Goal: Task Accomplishment & Management: Use online tool/utility

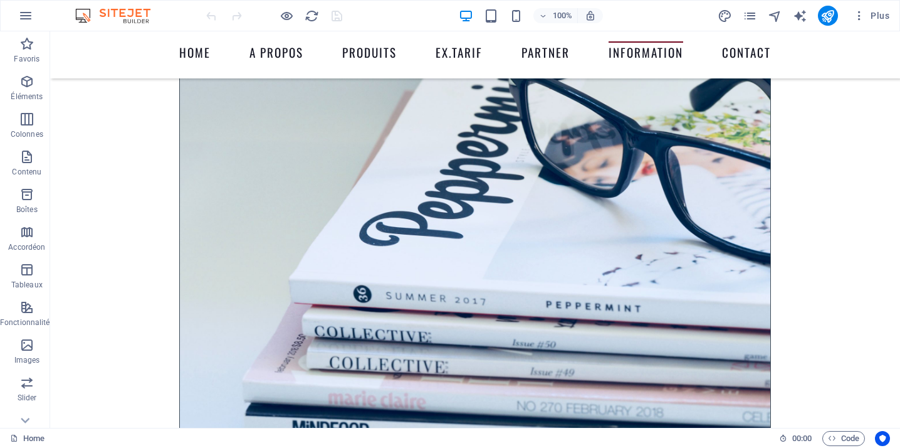
scroll to position [5220, 0]
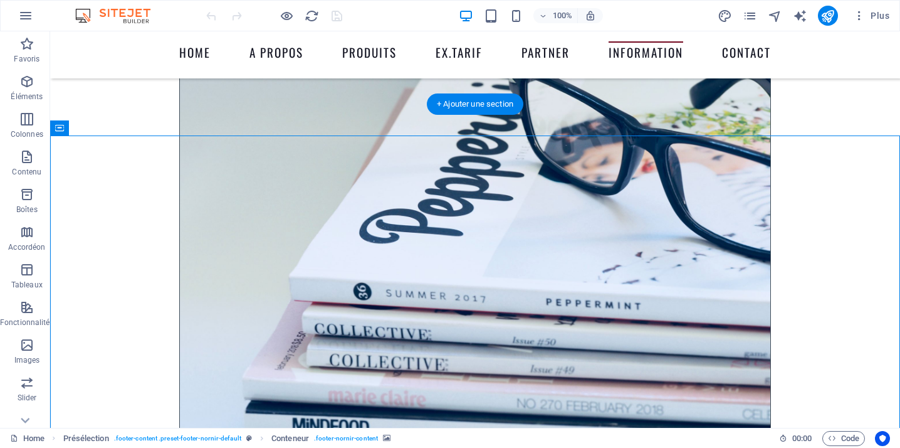
drag, startPoint x: 470, startPoint y: 253, endPoint x: 492, endPoint y: 223, distance: 37.2
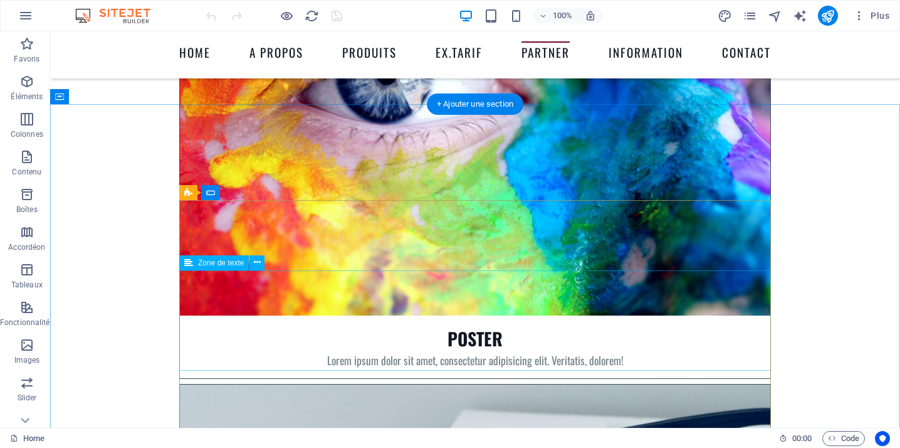
scroll to position [4818, 0]
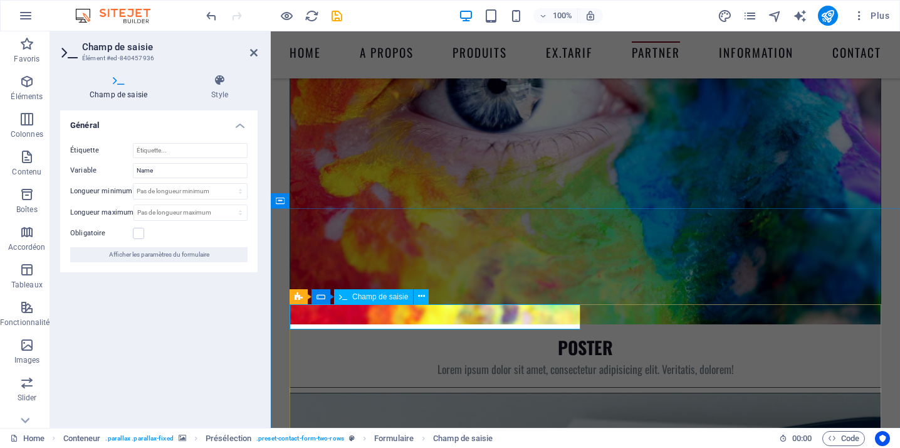
type input "Nom"
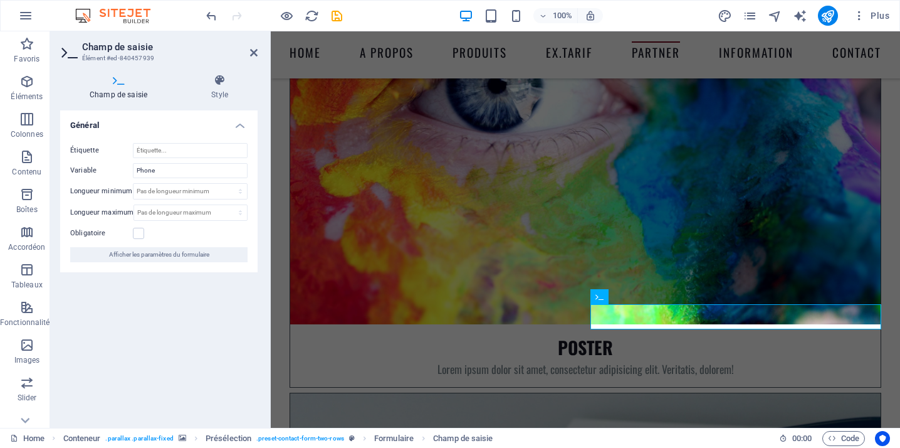
type input "Téléphone"
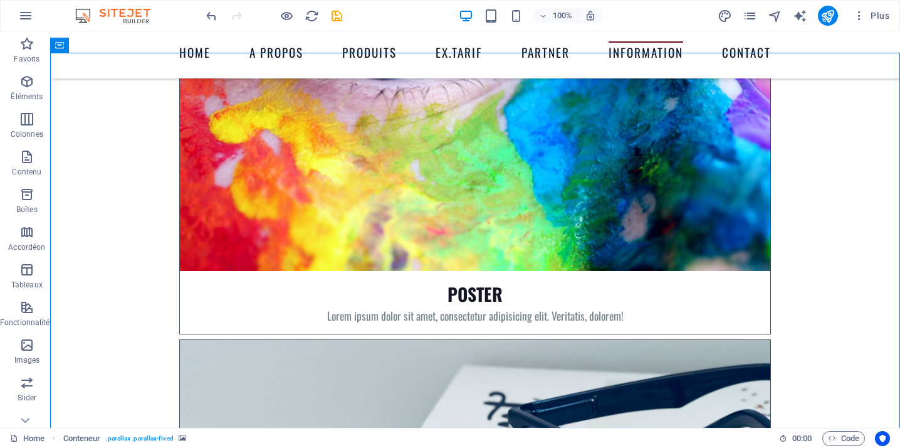
scroll to position [4893, 0]
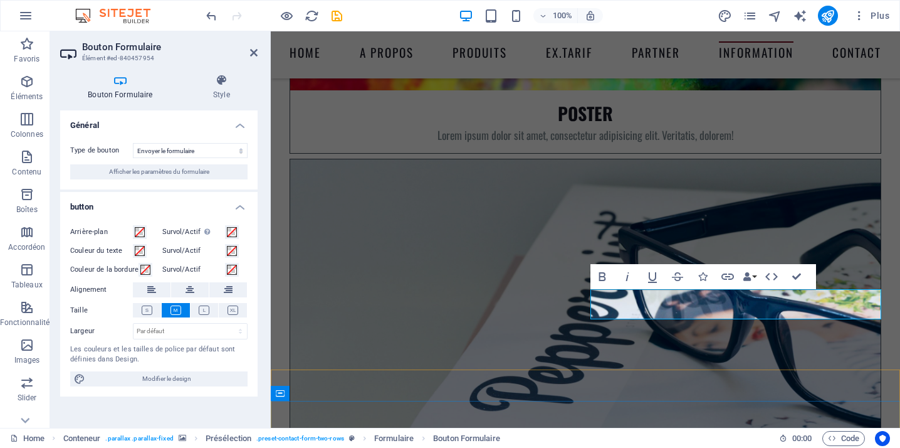
scroll to position [5037, 0]
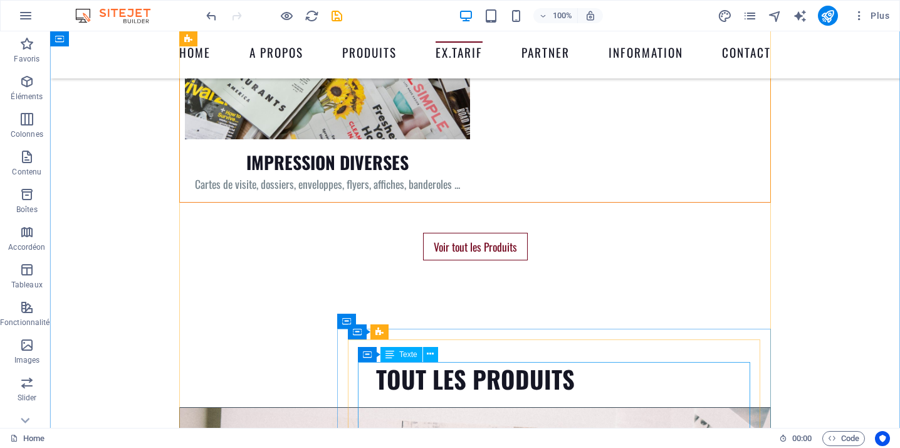
scroll to position [3763, 0]
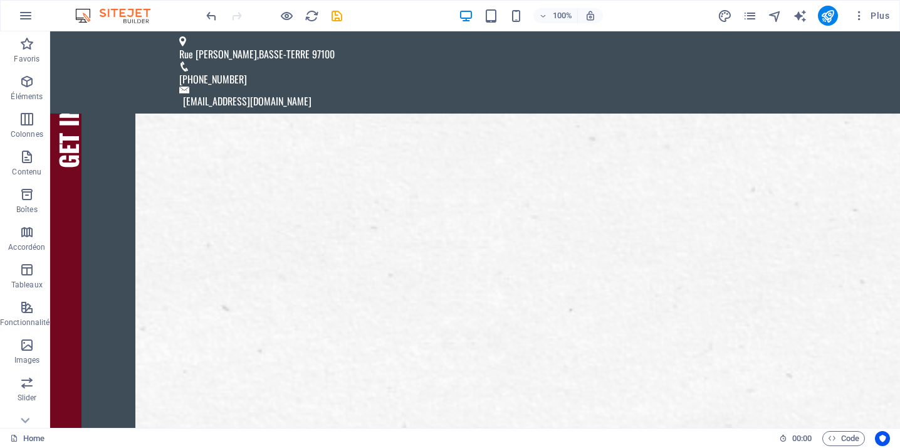
scroll to position [0, 0]
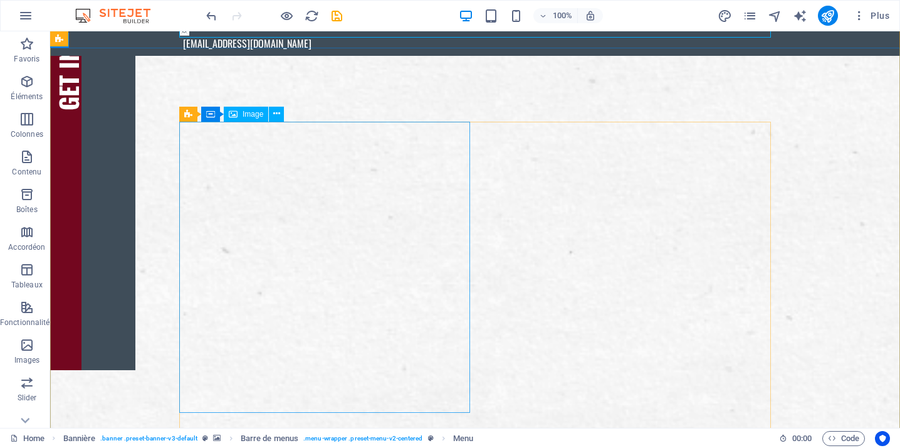
scroll to position [56, 0]
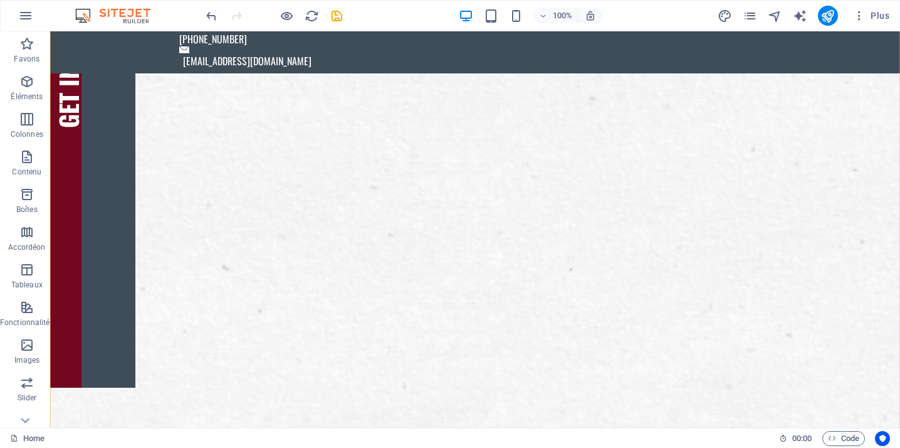
scroll to position [38, 0]
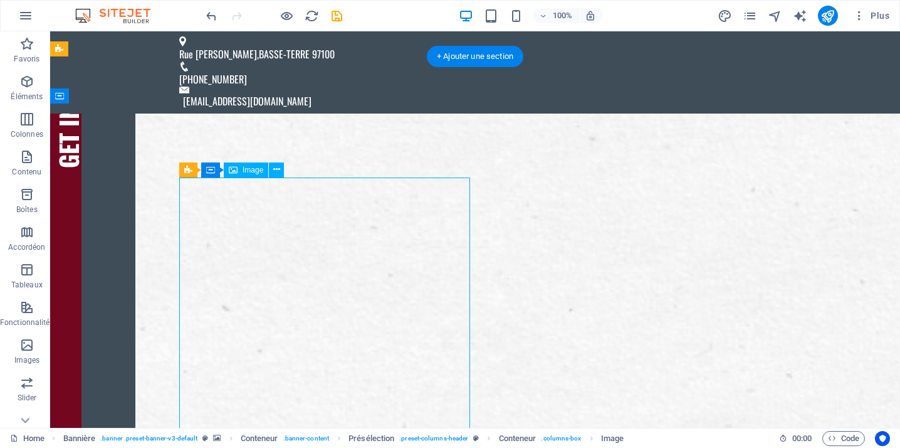
scroll to position [0, 0]
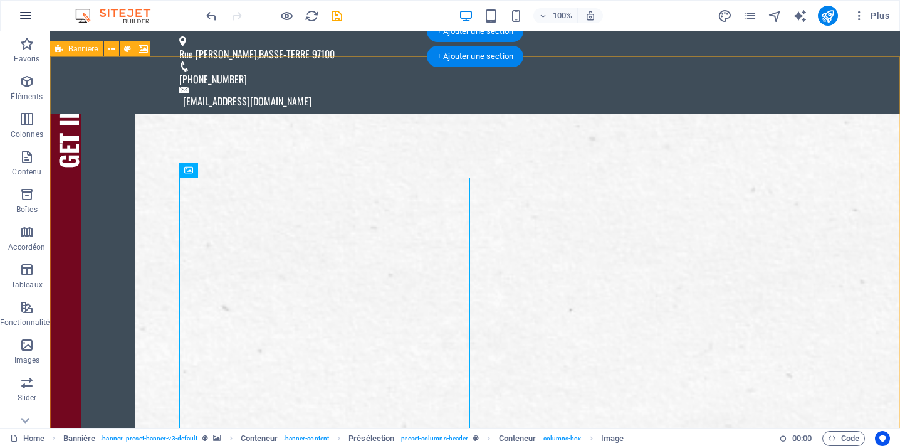
click at [26, 17] on icon "button" at bounding box center [25, 15] width 15 height 15
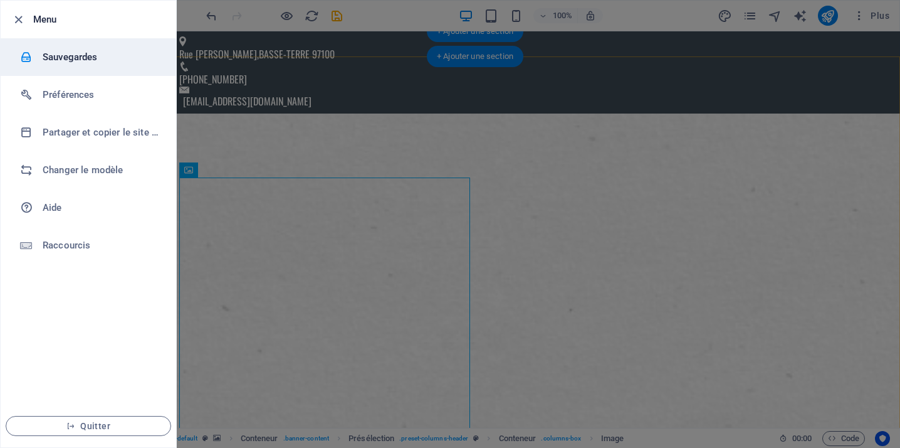
click at [73, 56] on h6 "Sauvegardes" at bounding box center [101, 57] width 116 height 15
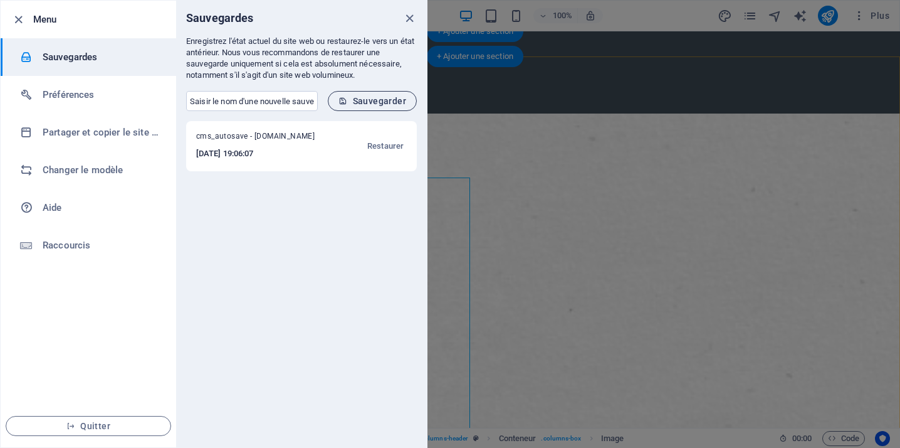
click at [358, 97] on span "Sauvegarder" at bounding box center [373, 101] width 68 height 10
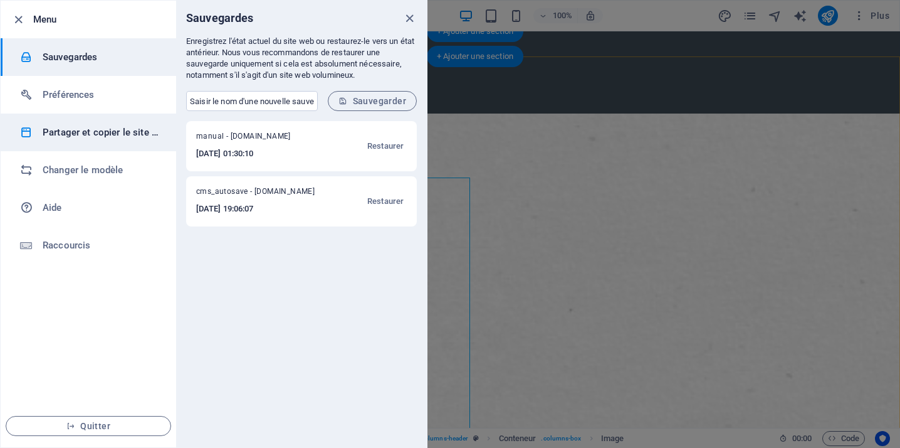
click at [131, 132] on h6 "Partager et copier le site web" at bounding box center [101, 132] width 116 height 15
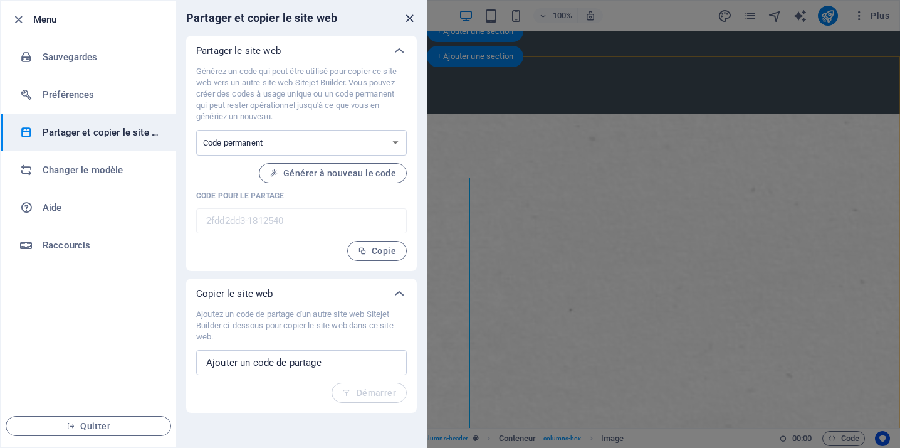
click at [406, 16] on icon "close" at bounding box center [410, 18] width 14 height 14
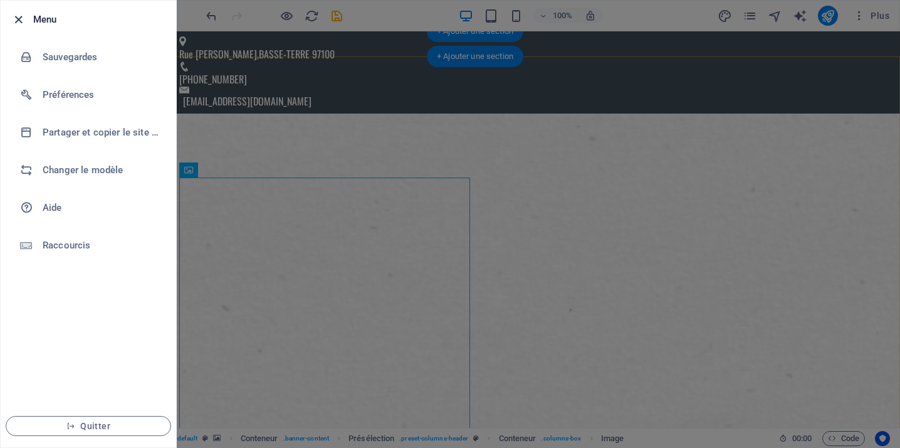
click at [19, 19] on icon "button" at bounding box center [18, 20] width 14 height 14
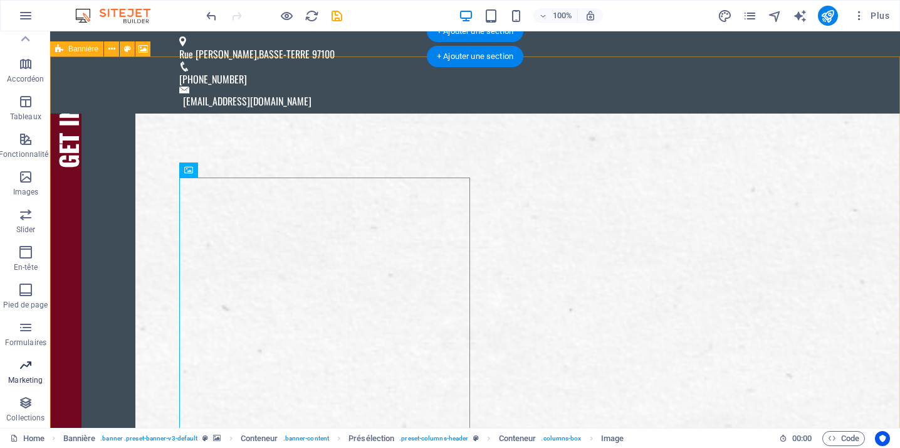
scroll to position [168, 0]
click at [26, 369] on icon "button" at bounding box center [26, 364] width 15 height 15
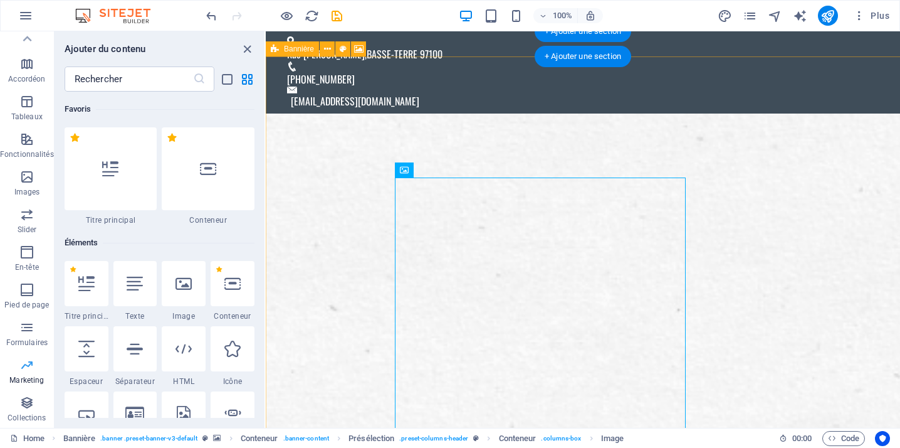
click at [26, 377] on p "Marketing" at bounding box center [26, 380] width 34 height 10
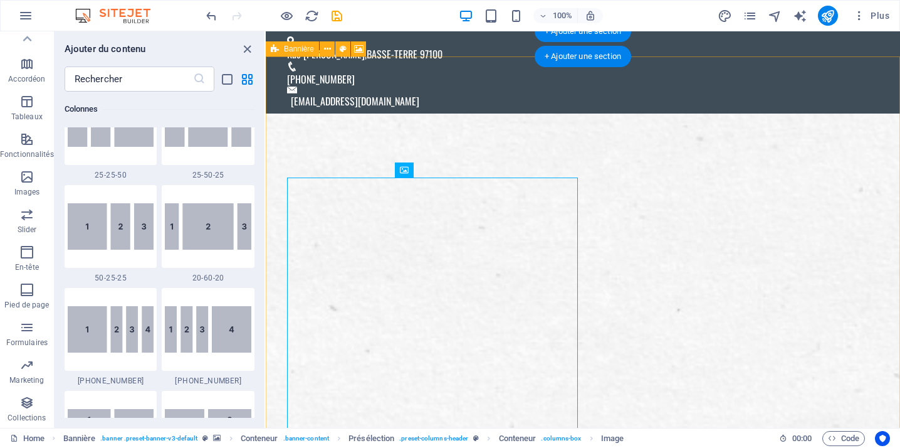
scroll to position [1312, 0]
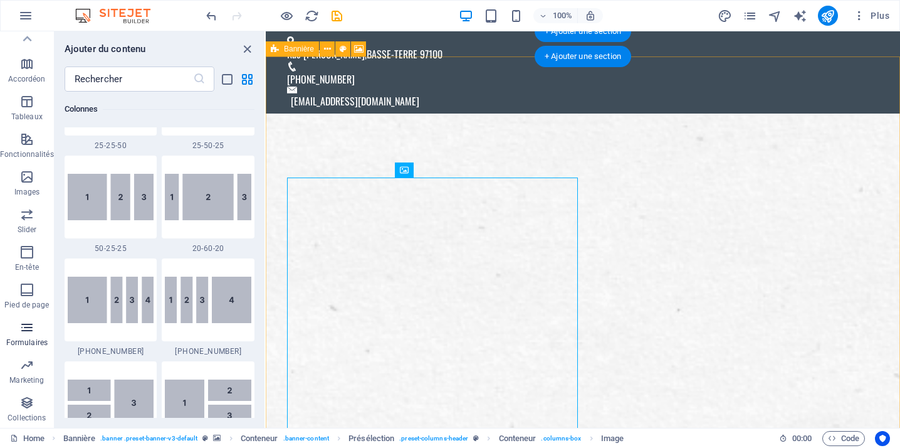
click at [26, 329] on icon "button" at bounding box center [26, 327] width 15 height 15
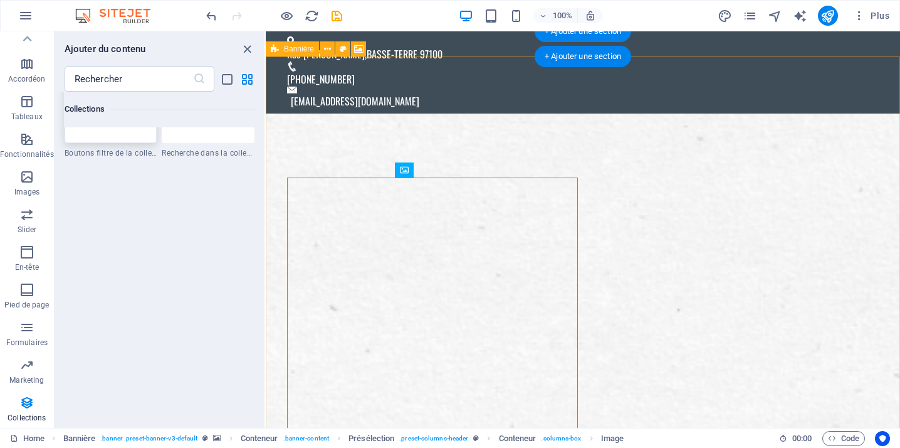
scroll to position [12016, 0]
click at [27, 215] on icon "button" at bounding box center [26, 214] width 15 height 15
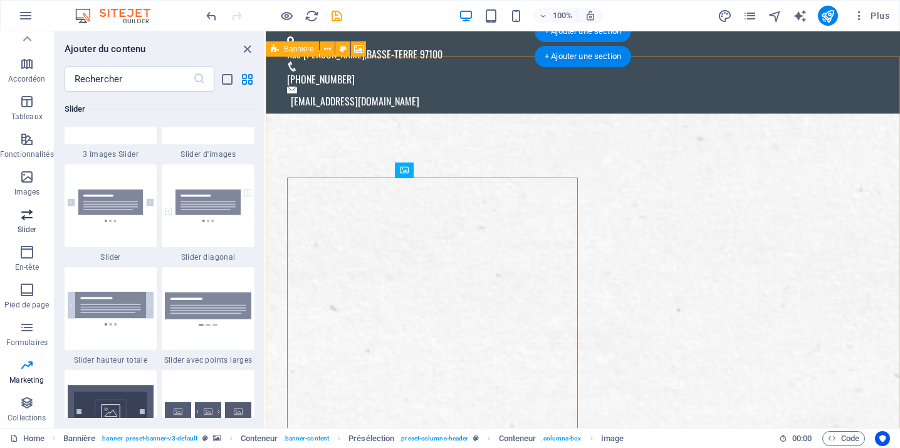
scroll to position [7108, 0]
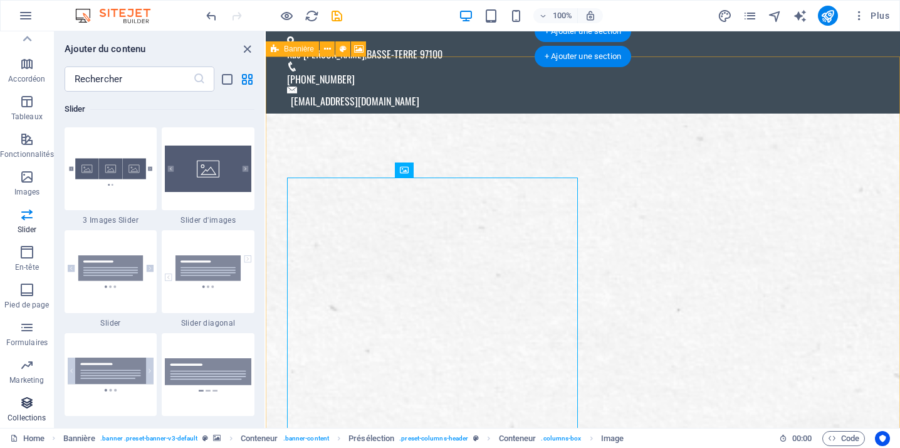
click at [25, 404] on icon "button" at bounding box center [26, 402] width 15 height 15
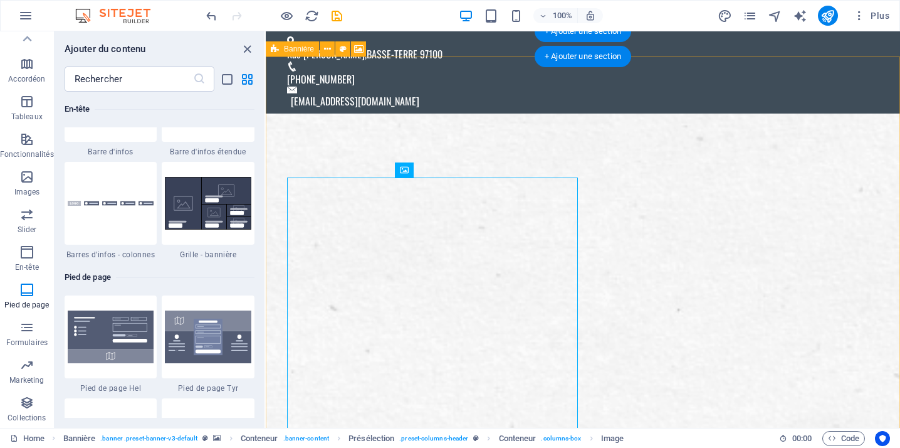
scroll to position [8107, 0]
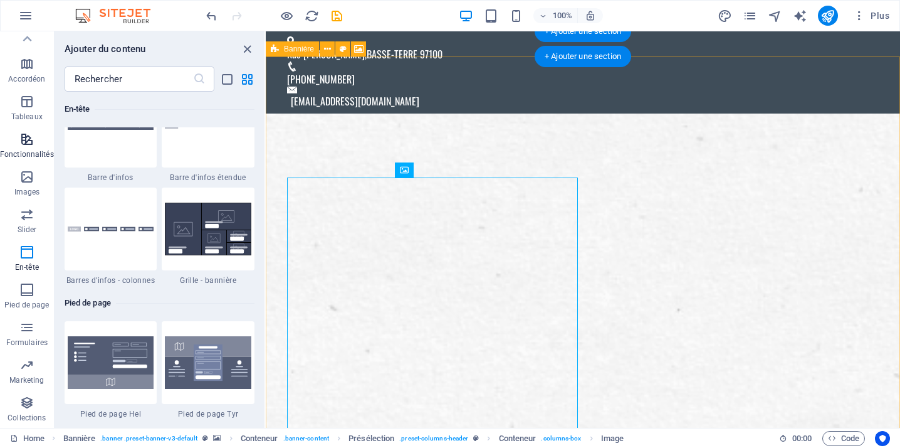
click at [27, 145] on icon "button" at bounding box center [26, 139] width 15 height 15
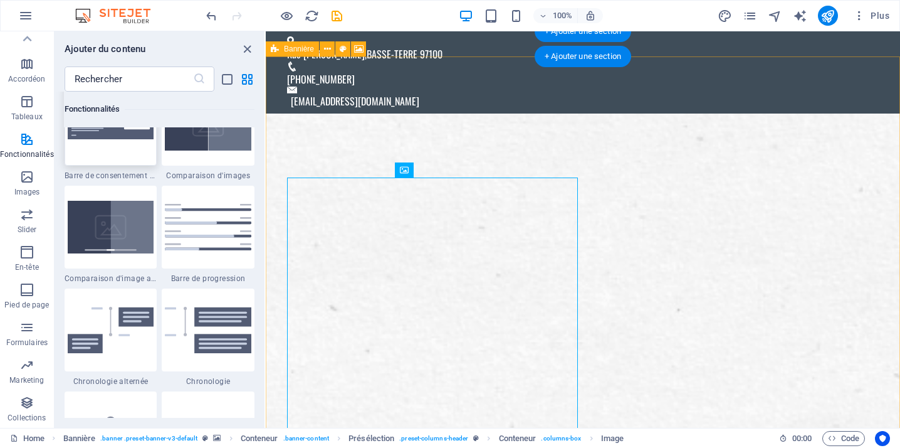
scroll to position [5130, 0]
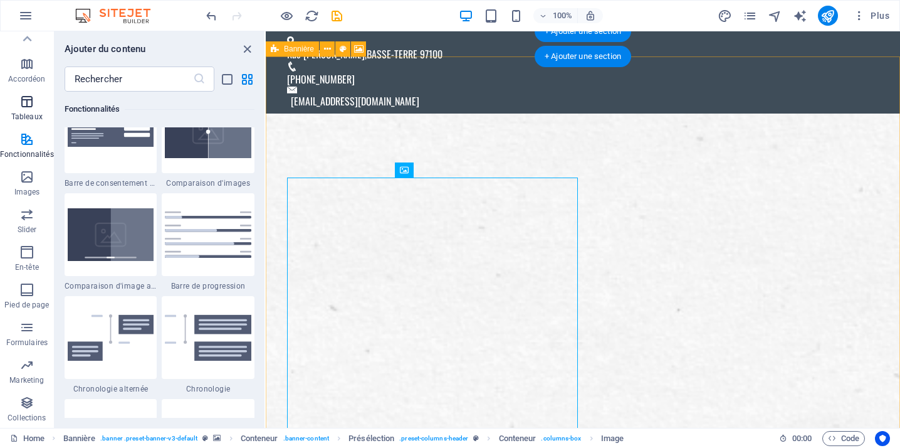
click at [28, 98] on icon "button" at bounding box center [26, 101] width 15 height 15
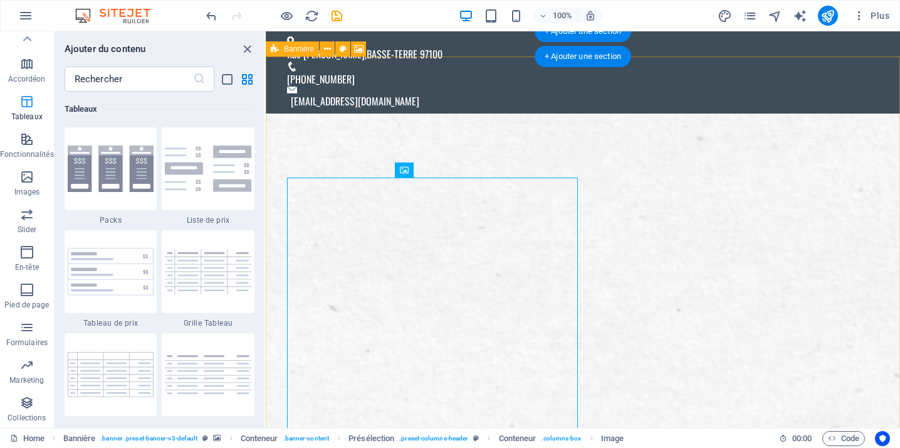
scroll to position [4343, 0]
